Goal: Information Seeking & Learning: Learn about a topic

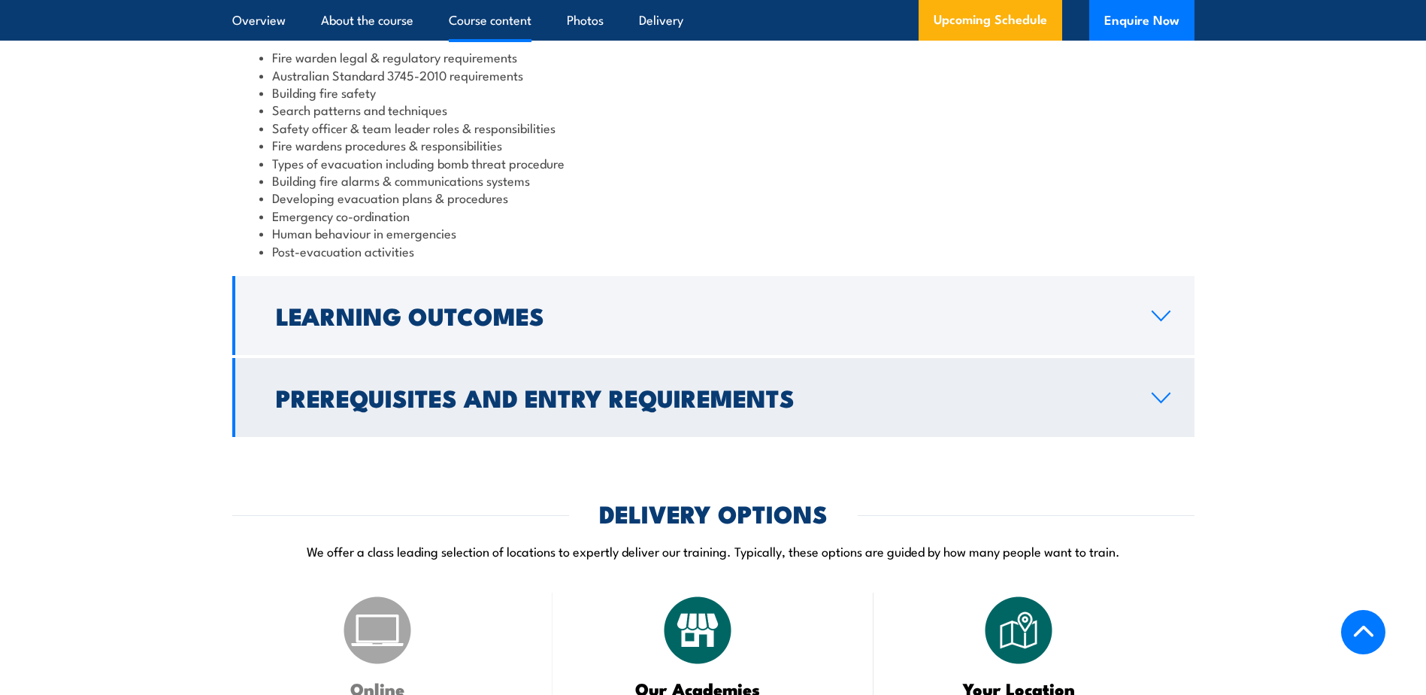
scroll to position [1579, 0]
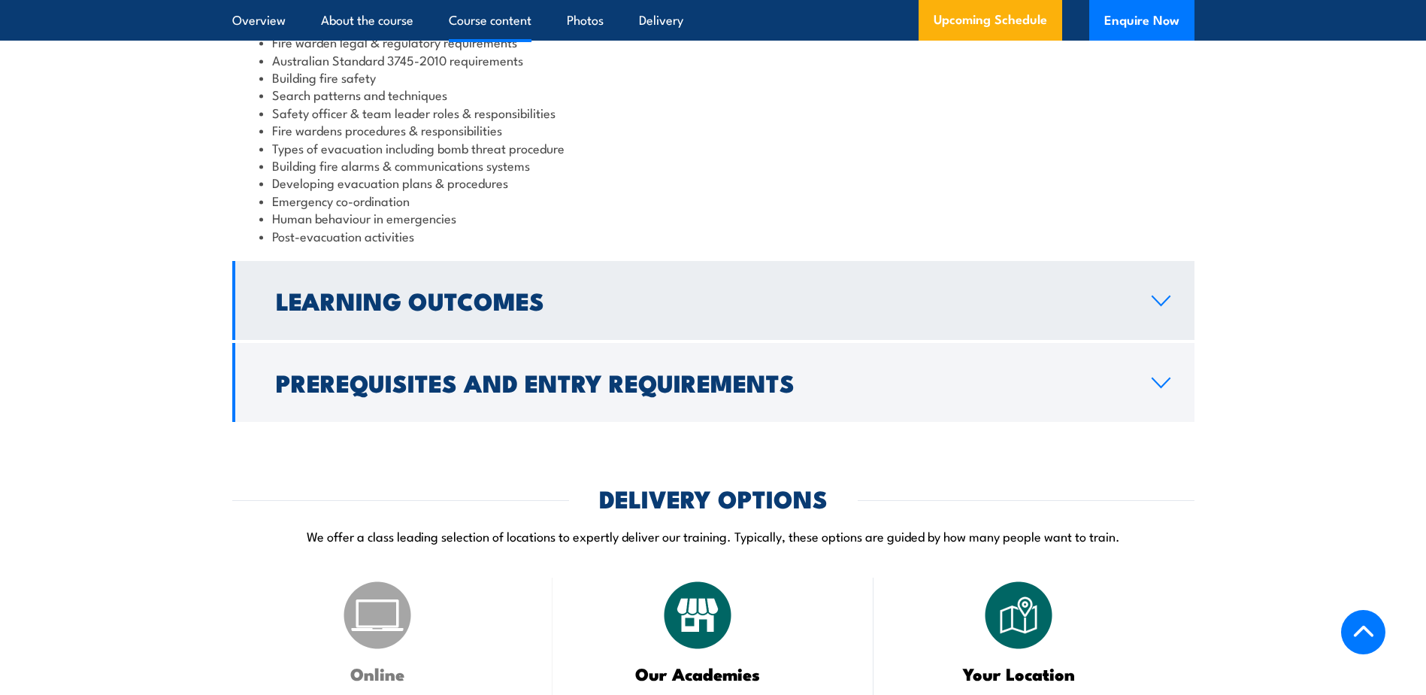
click at [389, 311] on h2 "Learning Outcomes" at bounding box center [702, 299] width 852 height 21
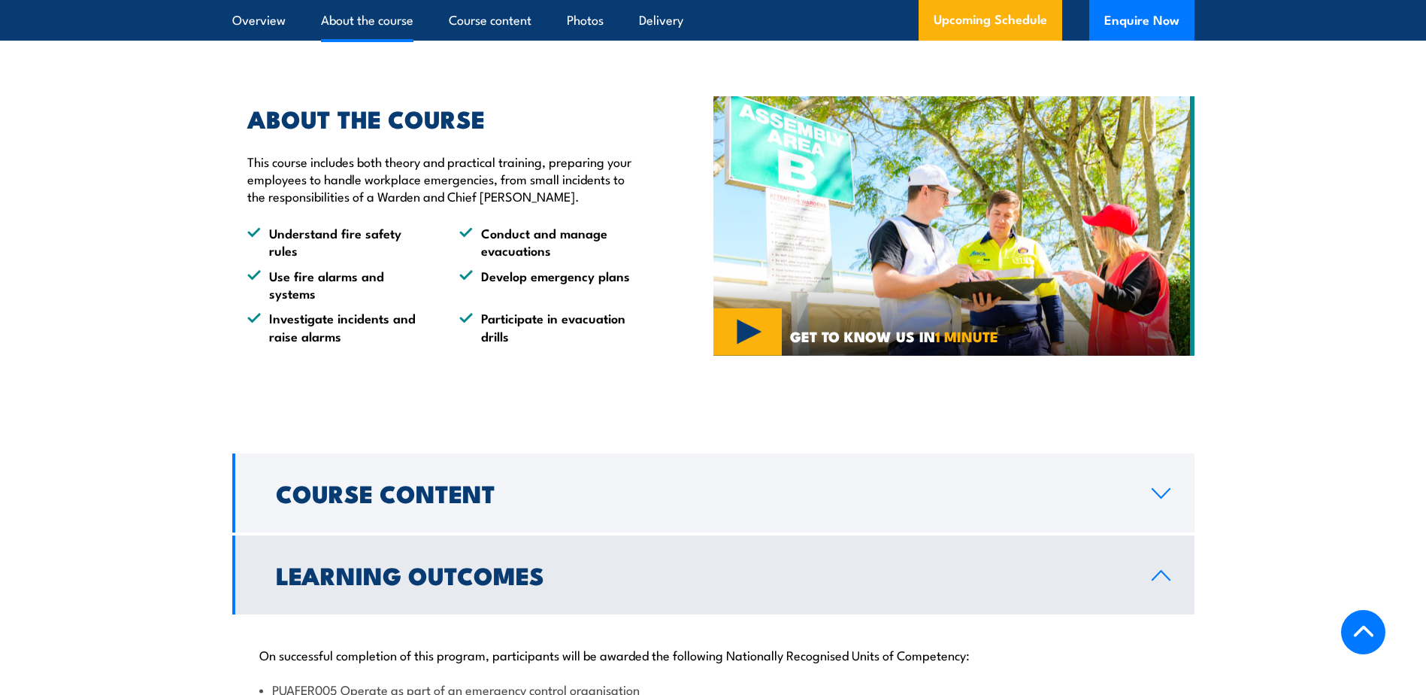
scroll to position [1053, 0]
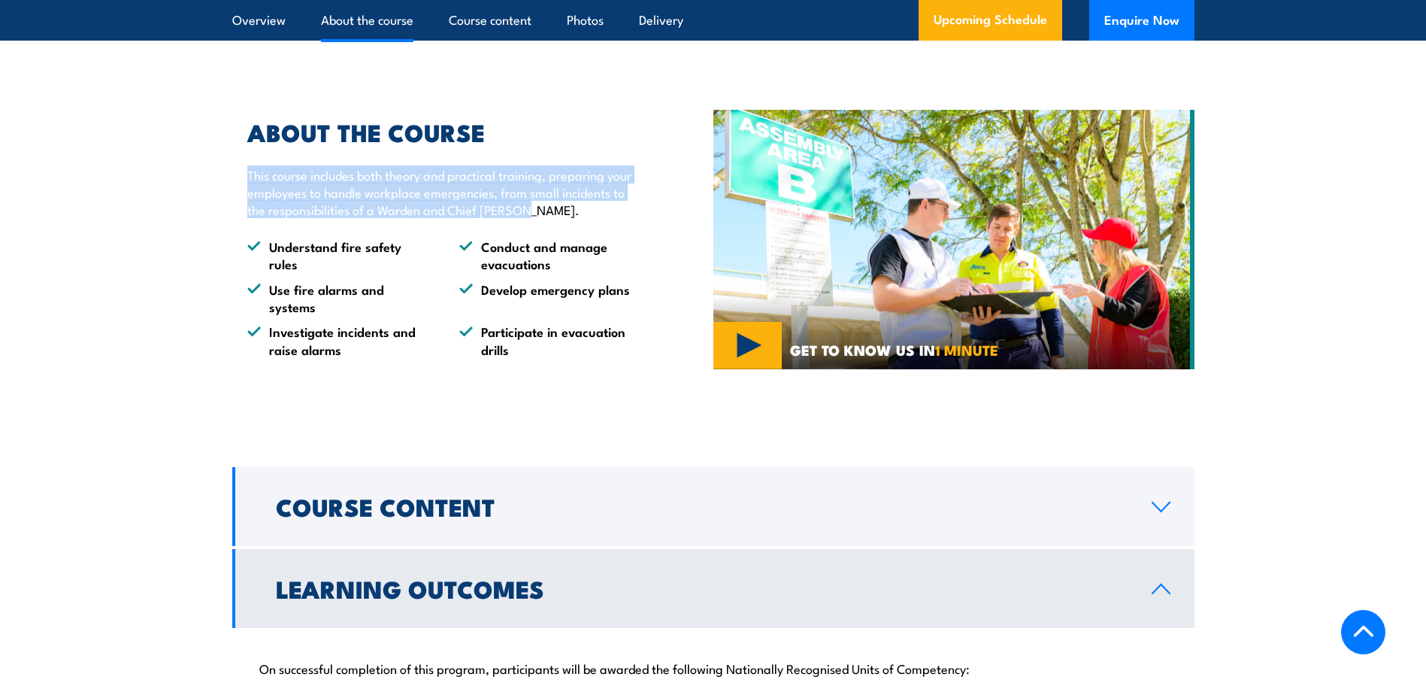
drag, startPoint x: 244, startPoint y: 208, endPoint x: 534, endPoint y: 244, distance: 291.6
click at [534, 244] on div "ABOUT THE COURSE This course includes both theory and practical training, prepa…" at bounding box center [438, 240] width 412 height 238
copy p "This course includes both theory and practical training, preparing your employe…"
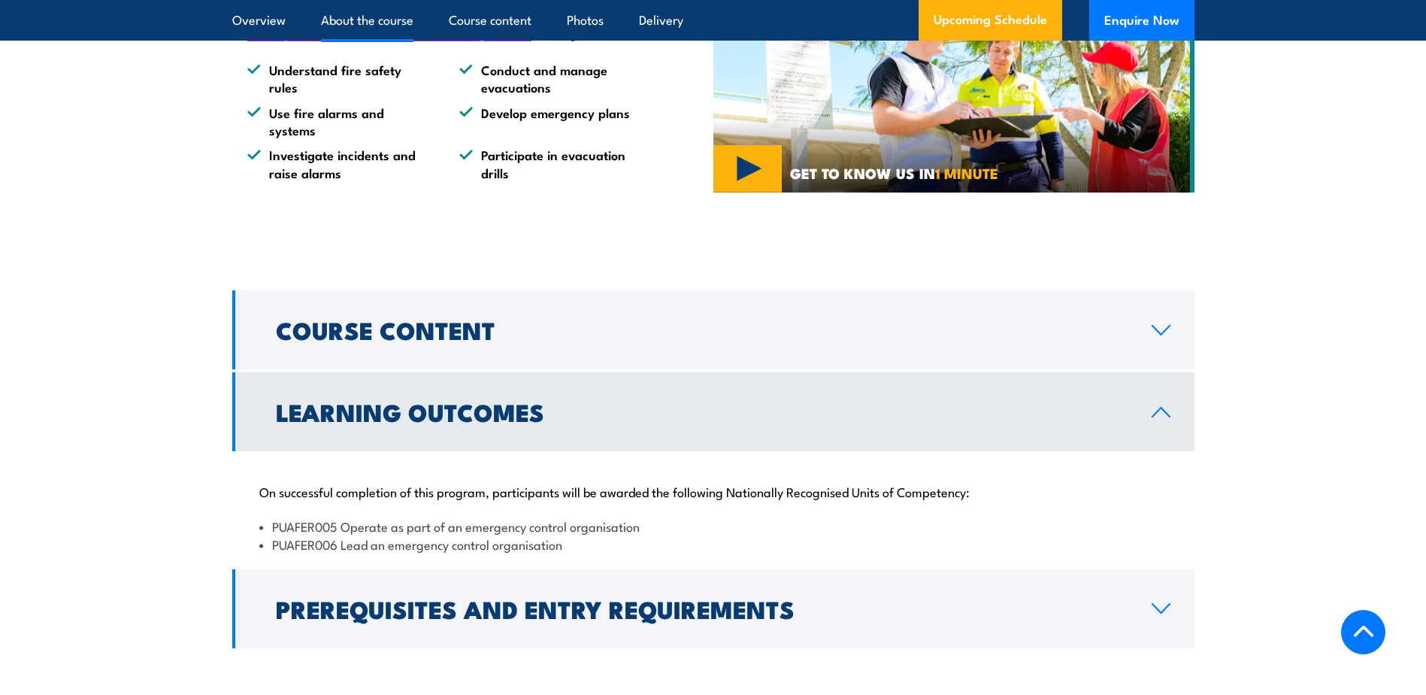
scroll to position [1353, 0]
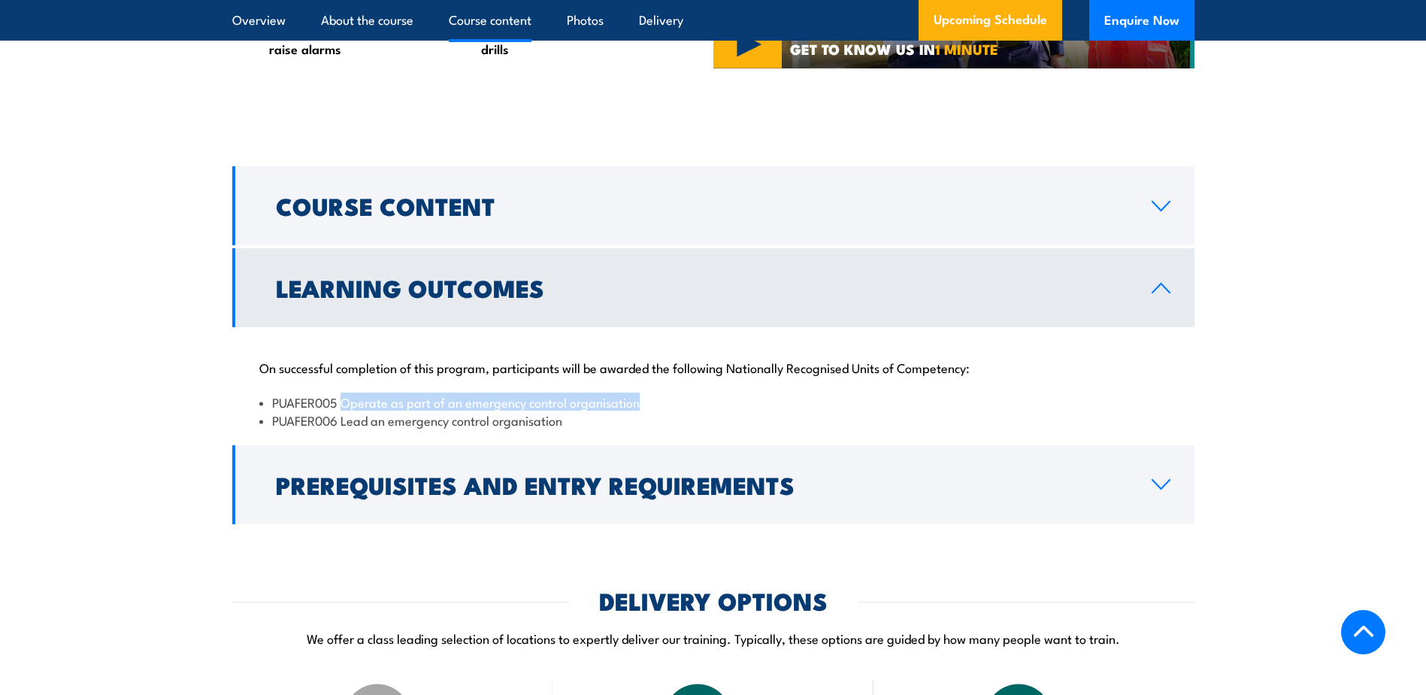
drag, startPoint x: 647, startPoint y: 422, endPoint x: 347, endPoint y: 417, distance: 300.8
click at [347, 411] on li "PUAFER005 Operate as part of an emergency control organisation" at bounding box center [713, 401] width 908 height 17
copy li "Operate as part of an emergency control organisation"
drag, startPoint x: 337, startPoint y: 417, endPoint x: 274, endPoint y: 419, distance: 62.4
click at [274, 411] on li "PUAFER005 Operate as part of an emergency control organisation" at bounding box center [713, 401] width 908 height 17
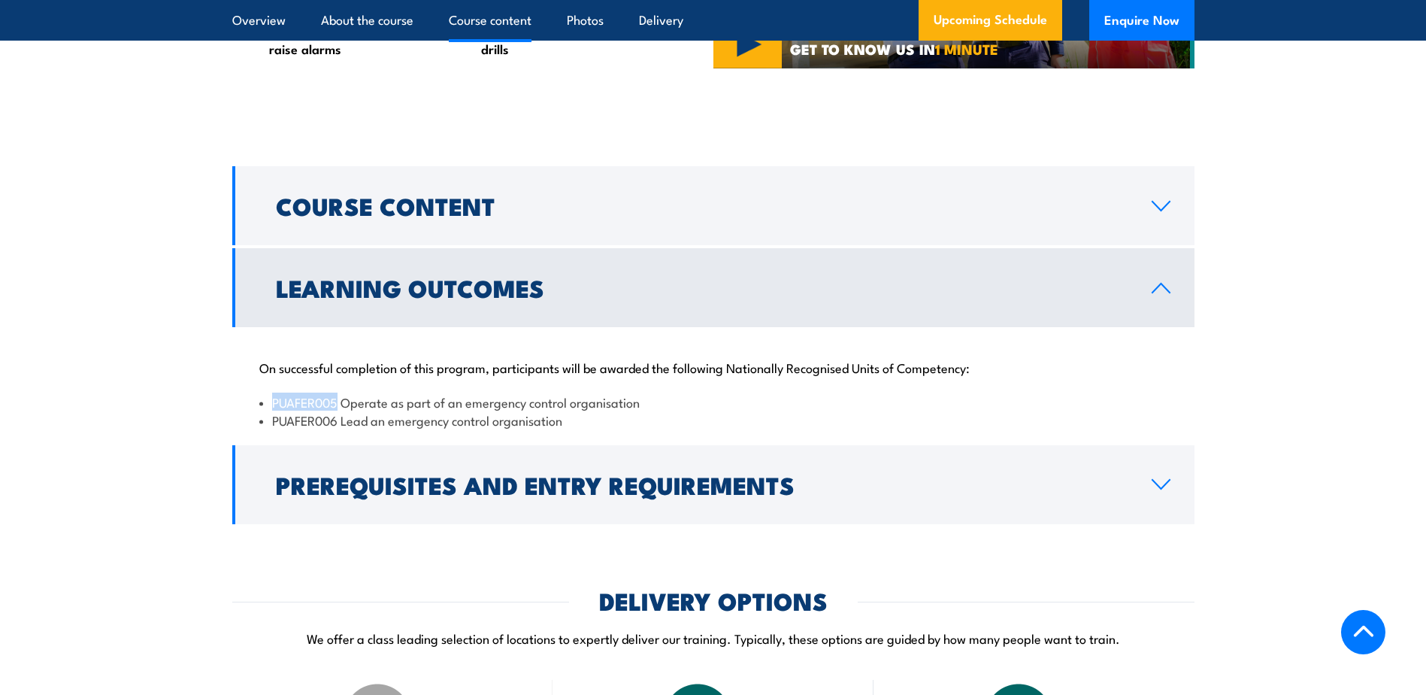
copy li "PUAFER005"
drag, startPoint x: 572, startPoint y: 443, endPoint x: 344, endPoint y: 436, distance: 228.7
click at [344, 429] on li "PUAFER006 Lead an emergency control organisation" at bounding box center [713, 419] width 908 height 17
copy li "Lead an emergency control organisation"
drag, startPoint x: 337, startPoint y: 440, endPoint x: 274, endPoint y: 441, distance: 63.2
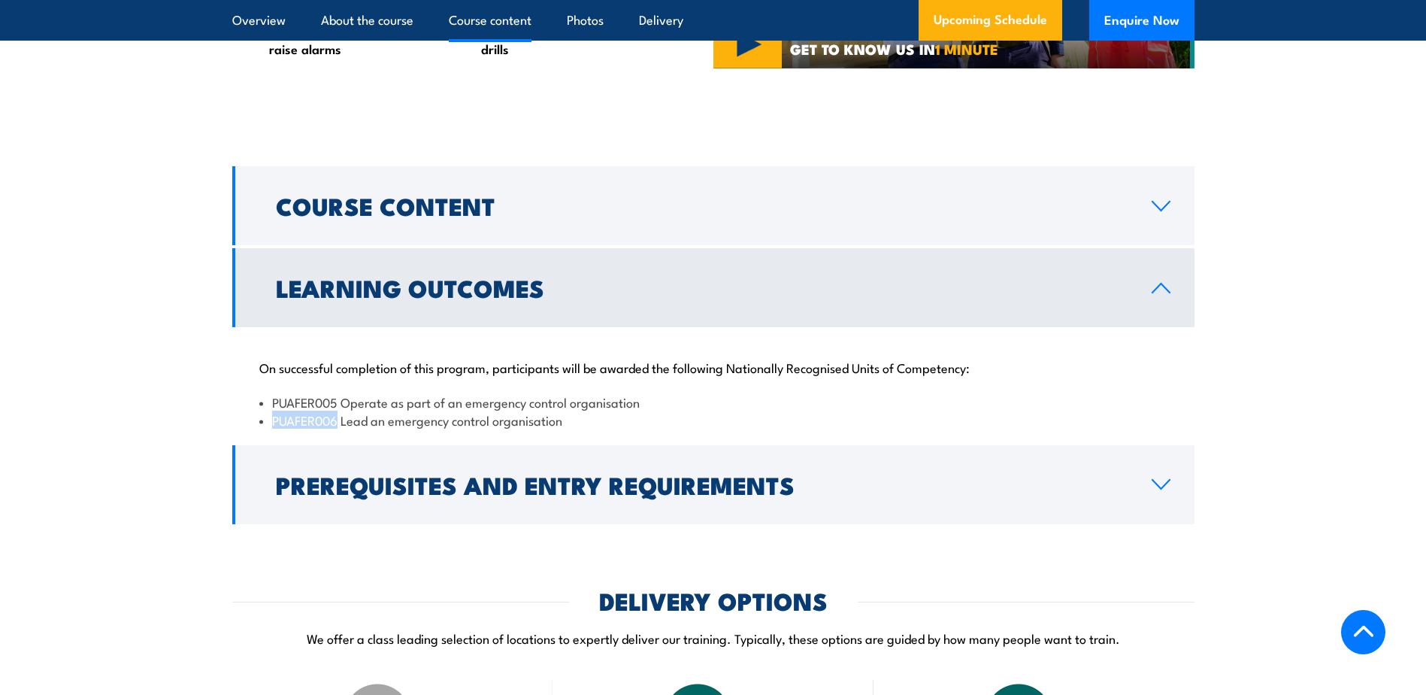
click at [274, 429] on li "PUAFER006 Lead an emergency control organisation" at bounding box center [713, 419] width 908 height 17
copy li "PUAFER006"
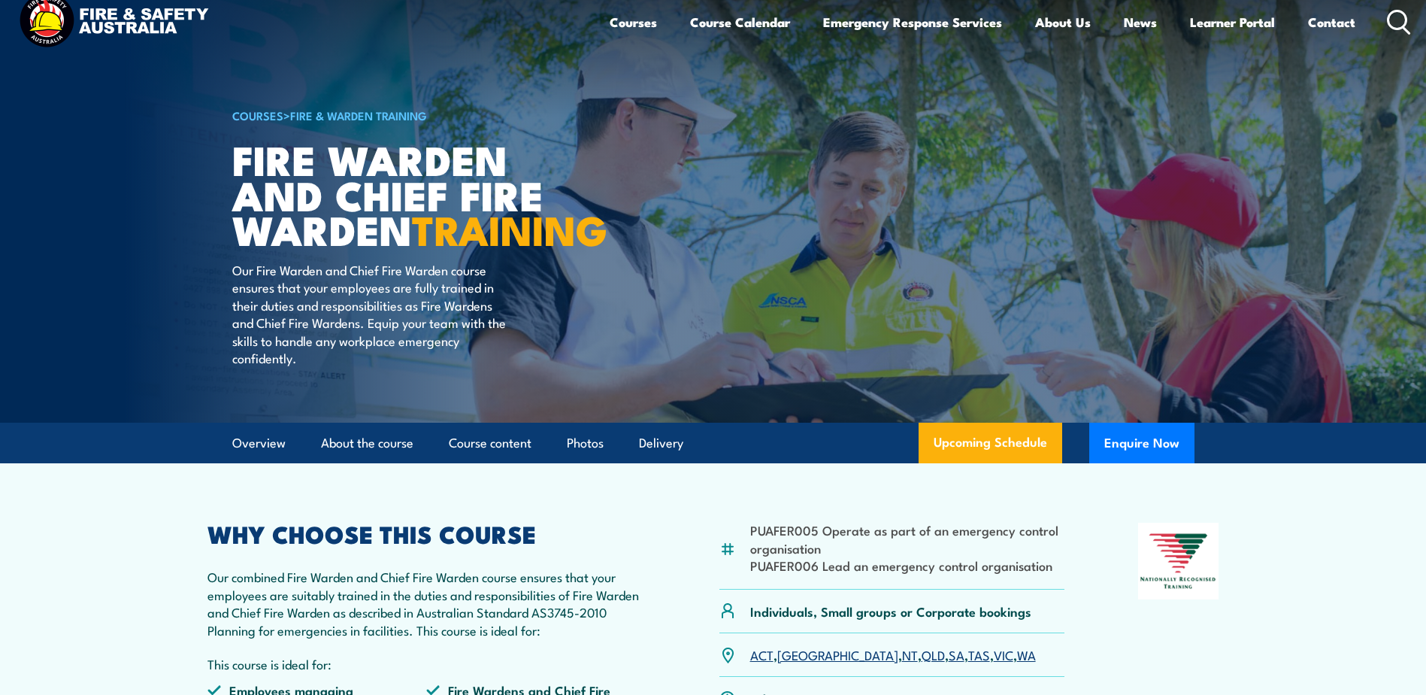
scroll to position [0, 0]
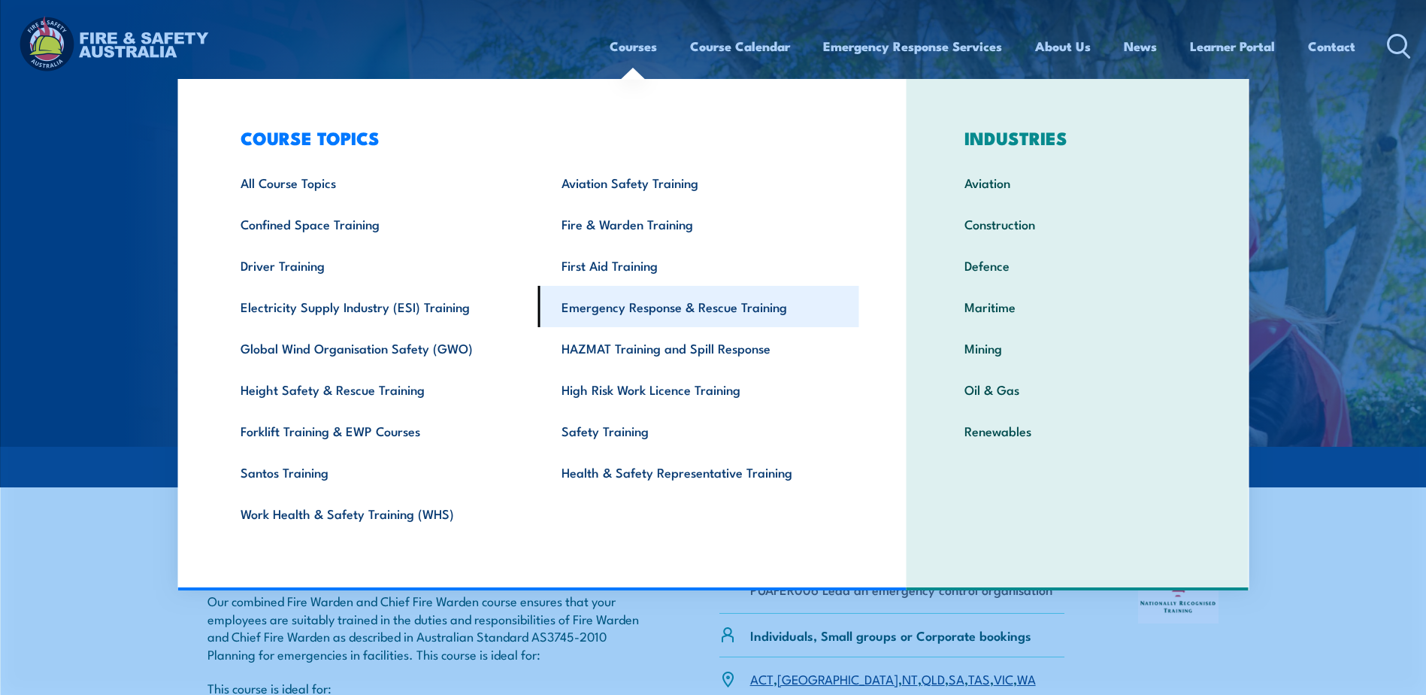
click at [610, 302] on link "Emergency Response & Rescue Training" at bounding box center [698, 306] width 321 height 41
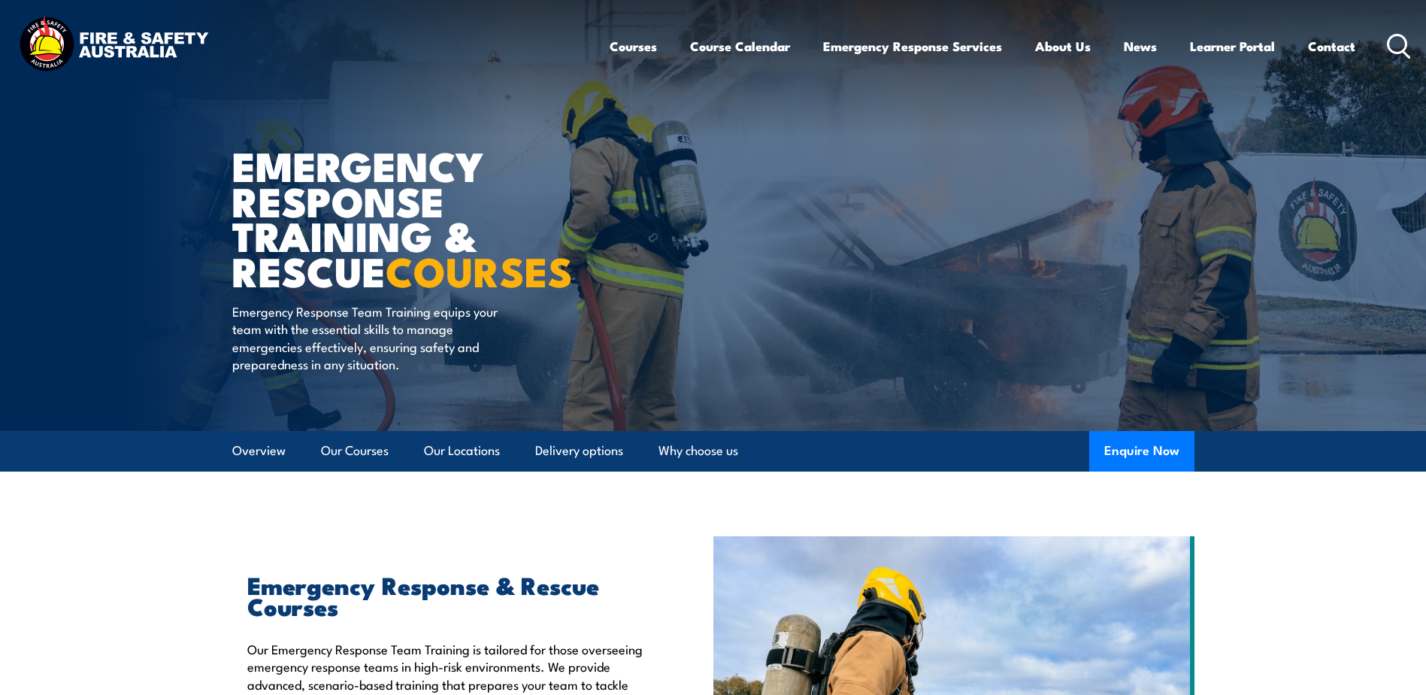
click at [1385, 41] on div "Courses Course Calendar Emergency Response Services Services Overview Emergency…" at bounding box center [1011, 46] width 802 height 65
click at [1389, 44] on circle at bounding box center [1398, 44] width 18 height 18
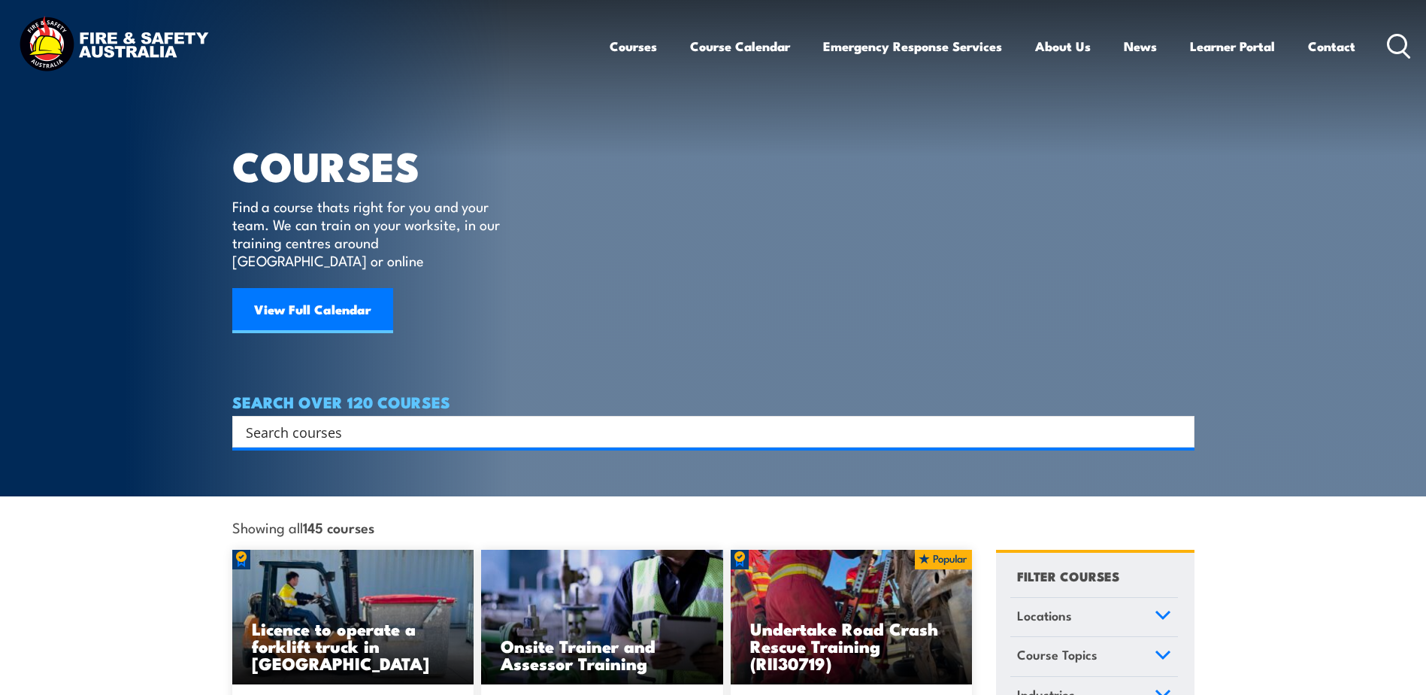
click at [484, 420] on input "Search input" at bounding box center [704, 431] width 916 height 23
type input "spill"
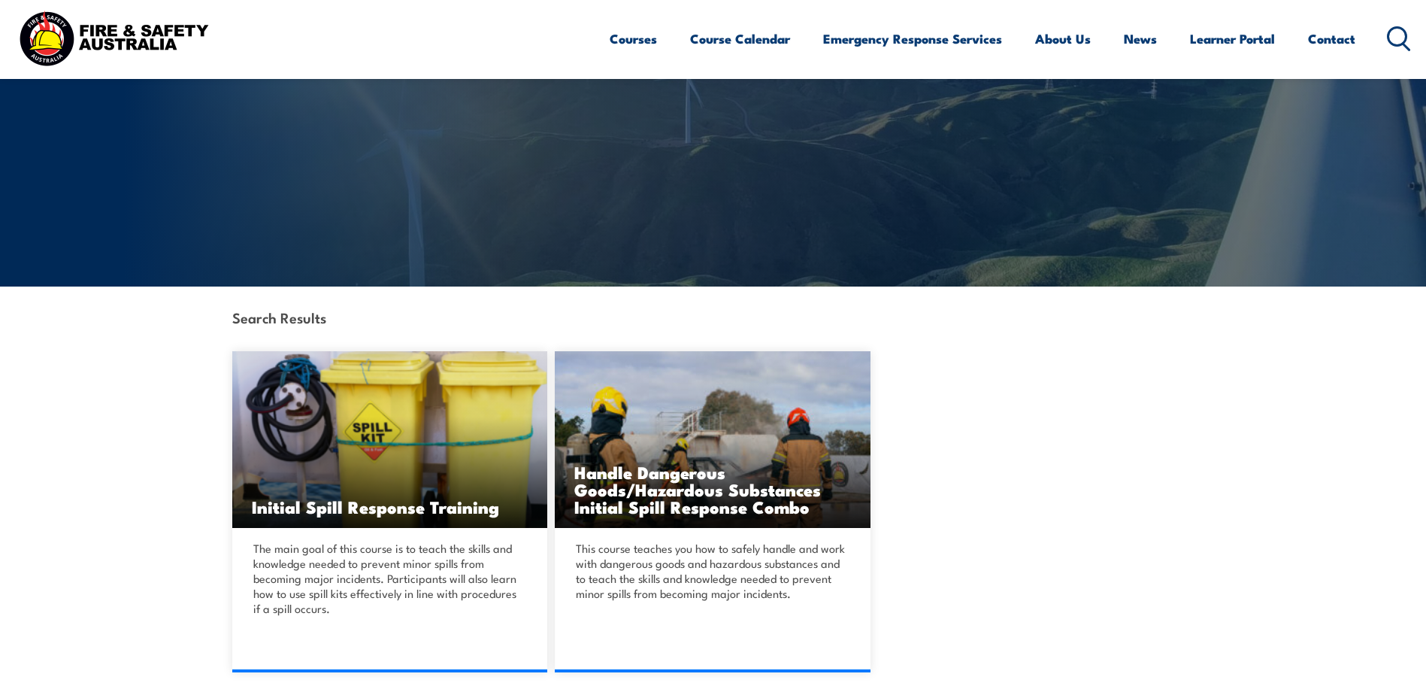
scroll to position [150, 0]
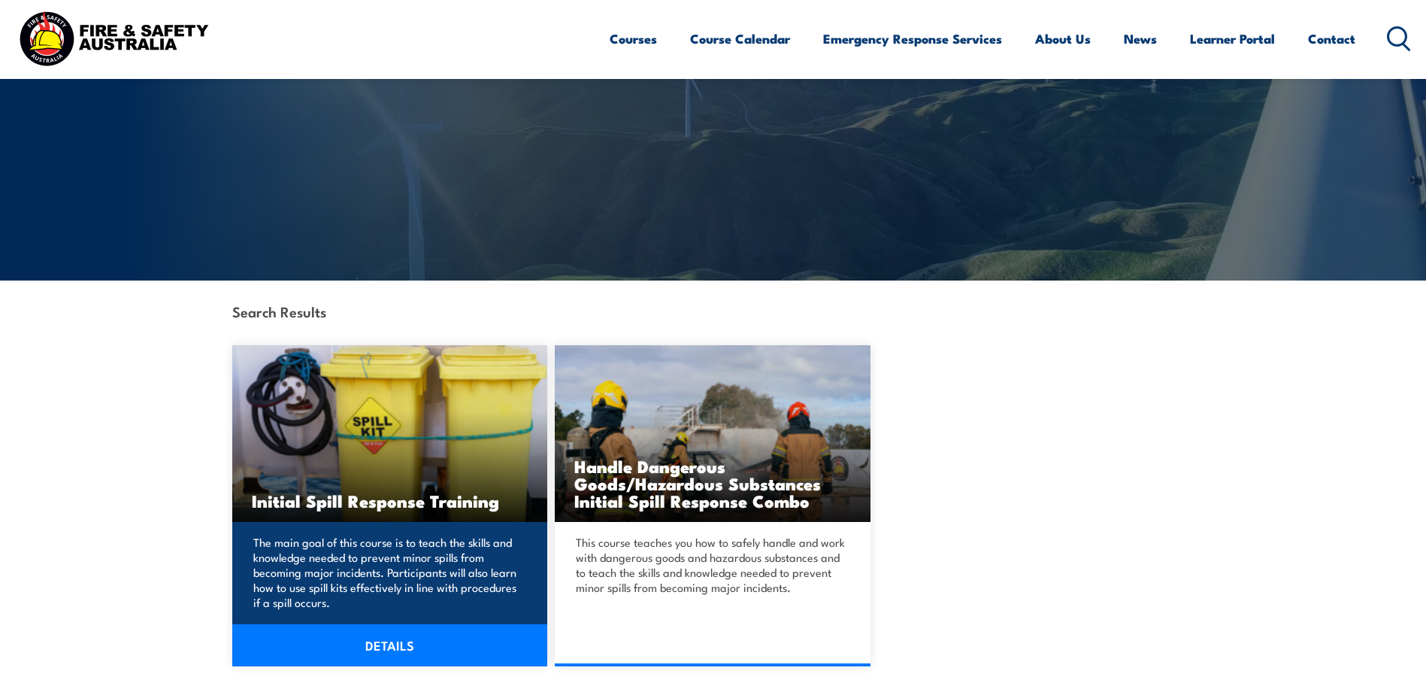
drag, startPoint x: 253, startPoint y: 544, endPoint x: 353, endPoint y: 604, distance: 117.3
click at [353, 604] on p "The main goal of this course is to teach the skills and knowledge needed to pre…" at bounding box center [387, 572] width 269 height 75
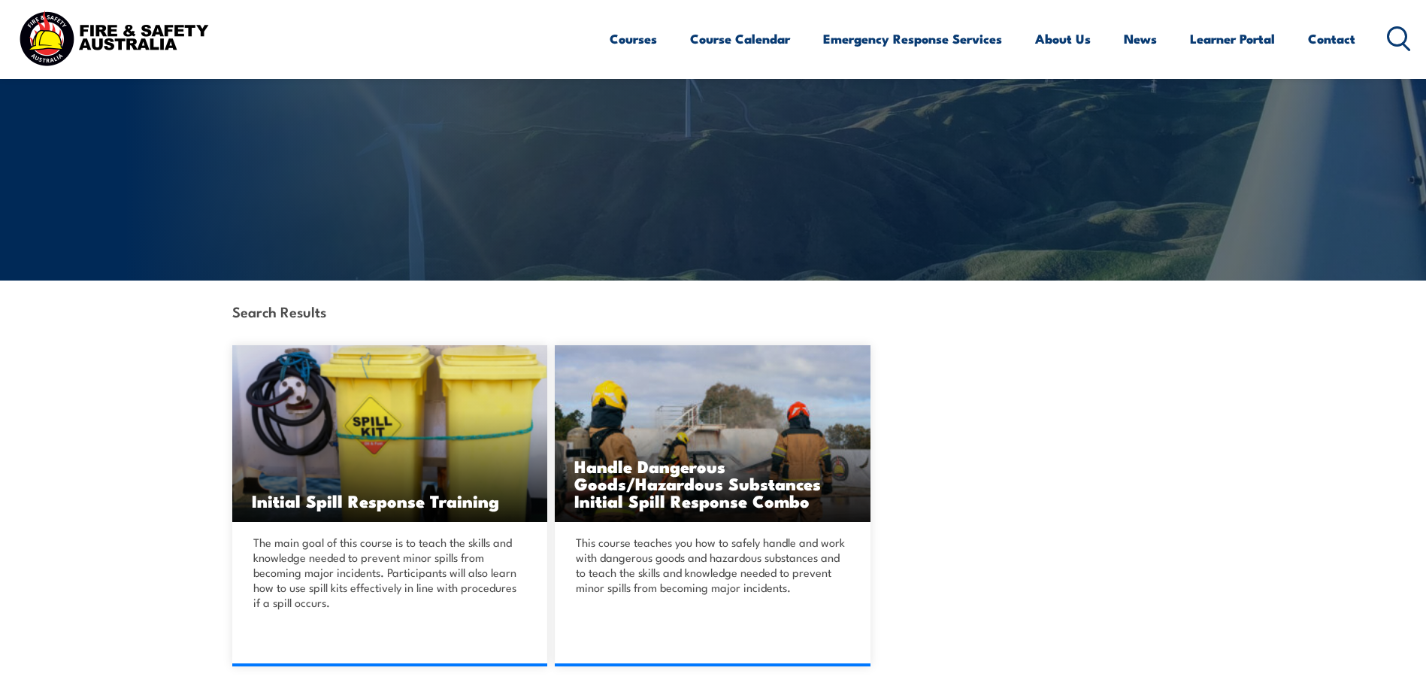
copy p "The main goal of this course is to teach the skills and knowledge needed to pre…"
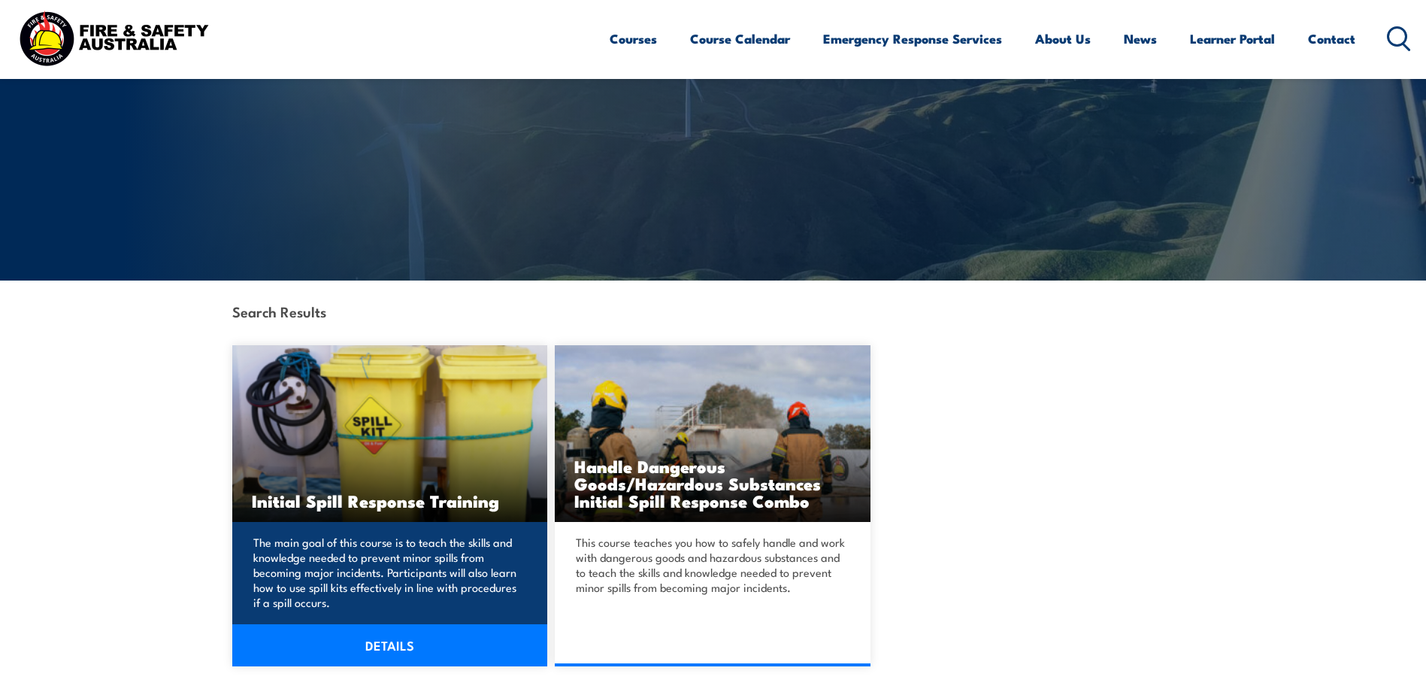
click at [455, 400] on img at bounding box center [390, 433] width 316 height 177
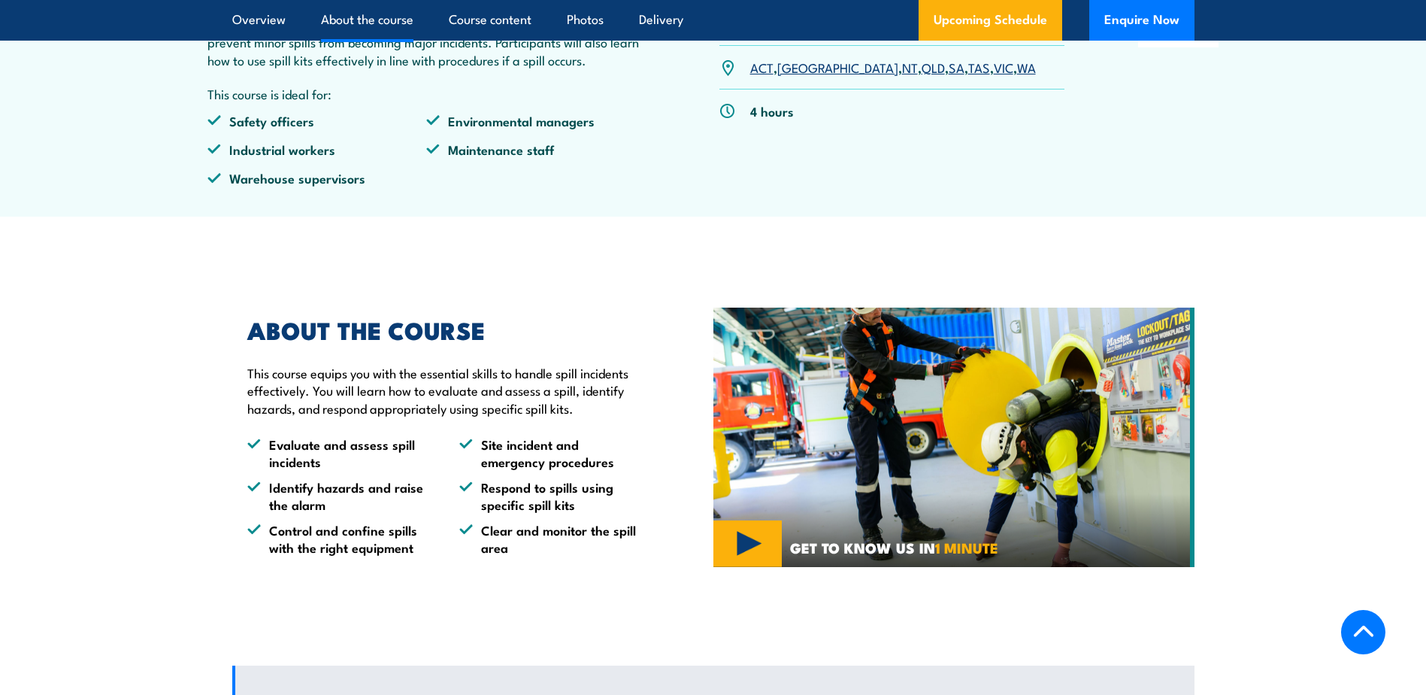
scroll to position [226, 0]
